Goal: Answer question/provide support

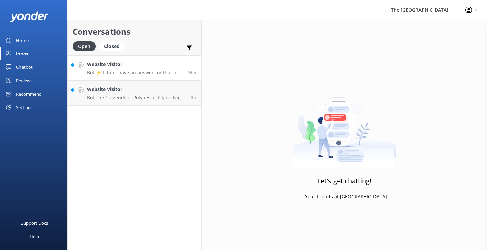
click at [136, 69] on div "Website Visitor Bot: ⚡ I don't have an answer for that in my knowledge base. Pl…" at bounding box center [135, 68] width 96 height 14
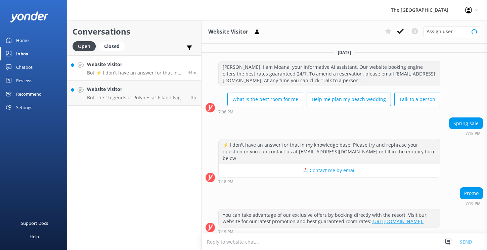
scroll to position [4, 0]
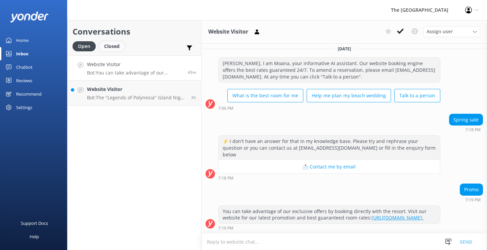
click at [116, 48] on div "Closed" at bounding box center [112, 46] width 26 height 10
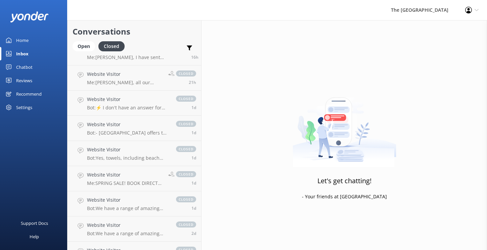
scroll to position [299, 0]
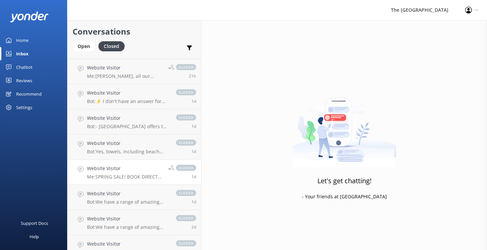
click at [114, 167] on h4 "Website Visitor" at bounding box center [125, 168] width 76 height 7
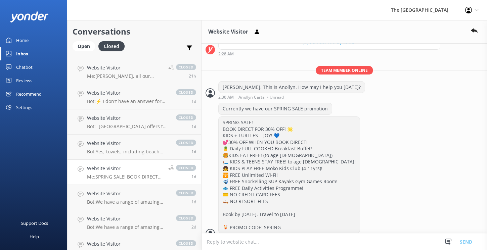
scroll to position [164, 0]
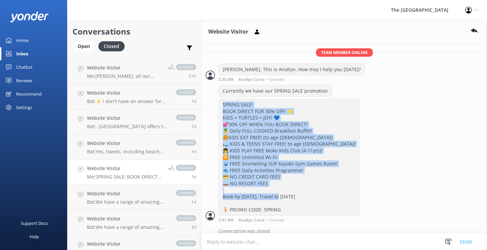
drag, startPoint x: 292, startPoint y: 202, endPoint x: 217, endPoint y: 97, distance: 129.2
click at [217, 99] on div "SPRING SALE! BOOK DIRECT FOR 30% OFF! 🌟 KIDS + TURTLES = JOY! 💙 💕30% OFF WHEN Y…" at bounding box center [345, 161] width 286 height 124
copy div "SPRING SALE! BOOK DIRECT FOR 30% OFF! 🌟 KIDS + TURTLES = JOY! 💙 💕30% OFF WHEN Y…"
click at [88, 46] on div "Open" at bounding box center [84, 46] width 23 height 10
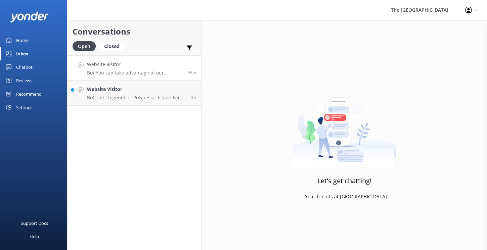
click at [132, 70] on div "Website Visitor Bot: You can take advantage of our exclusive offers by booking …" at bounding box center [135, 68] width 96 height 14
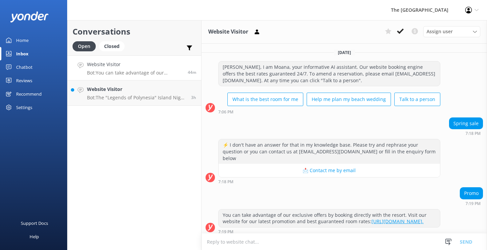
click at [169, 48] on div "Open Closed Important Converted Assigned to me Unassigned" at bounding box center [135, 49] width 124 height 16
